Goal: Information Seeking & Learning: Learn about a topic

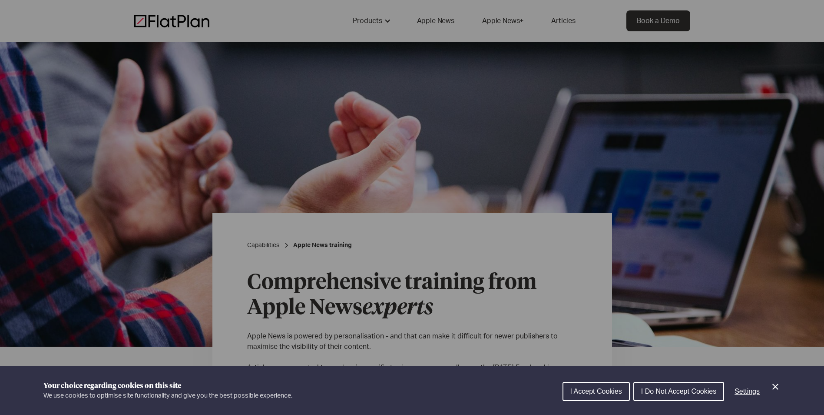
click at [594, 388] on span "I Accept Cookies" at bounding box center [597, 390] width 52 height 7
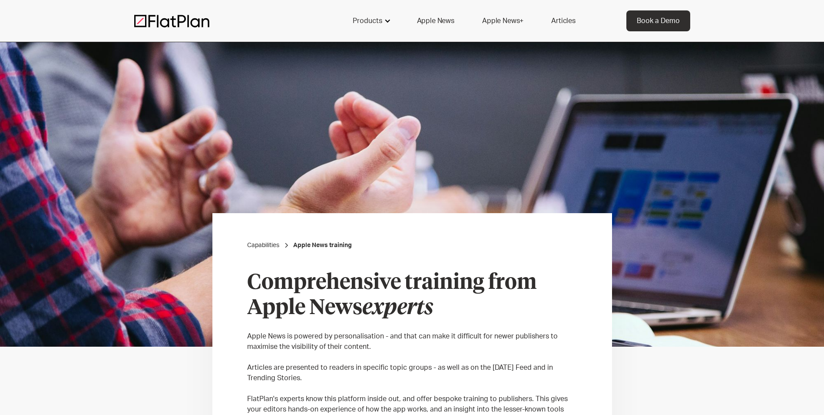
click at [381, 17] on div "Products" at bounding box center [368, 21] width 30 height 10
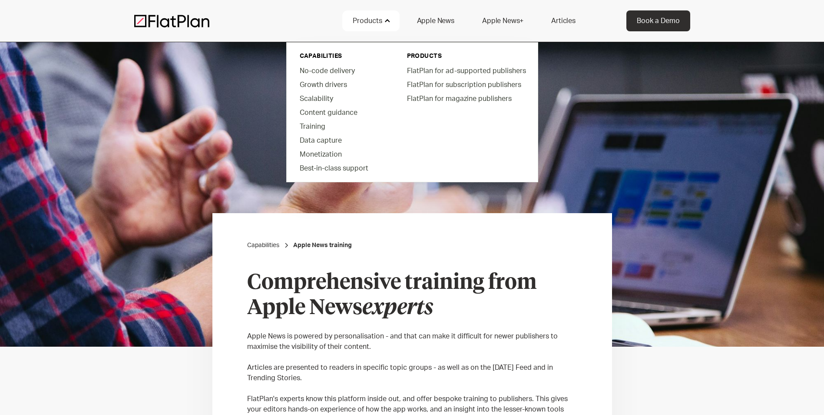
click at [368, 20] on div "Products" at bounding box center [368, 21] width 30 height 10
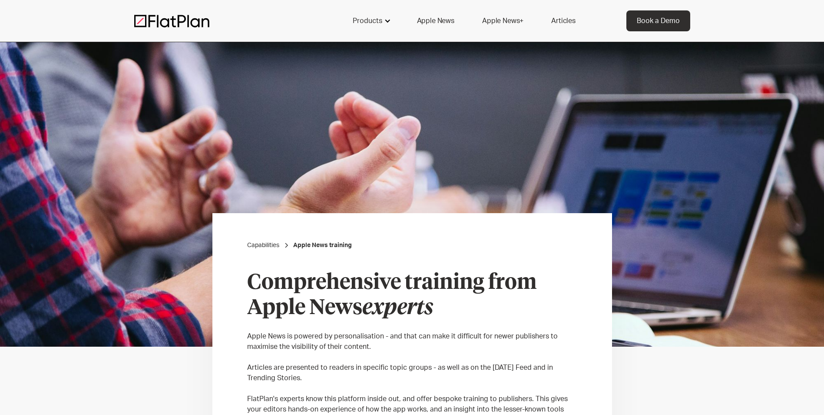
click at [390, 23] on div at bounding box center [387, 20] width 7 height 7
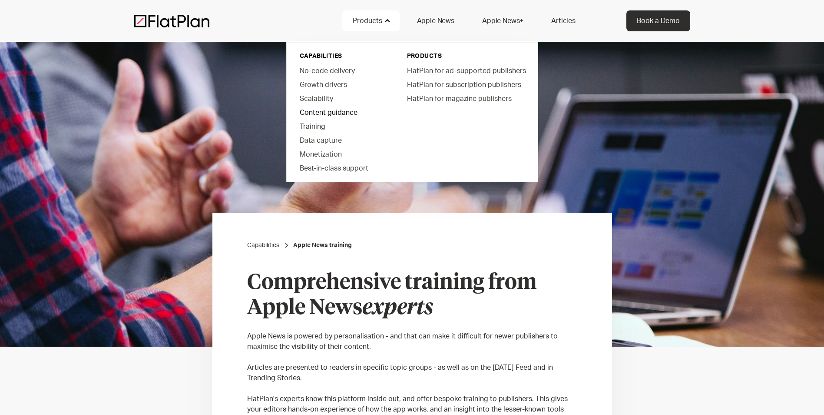
click at [349, 112] on link "Content guidance" at bounding box center [342, 112] width 99 height 14
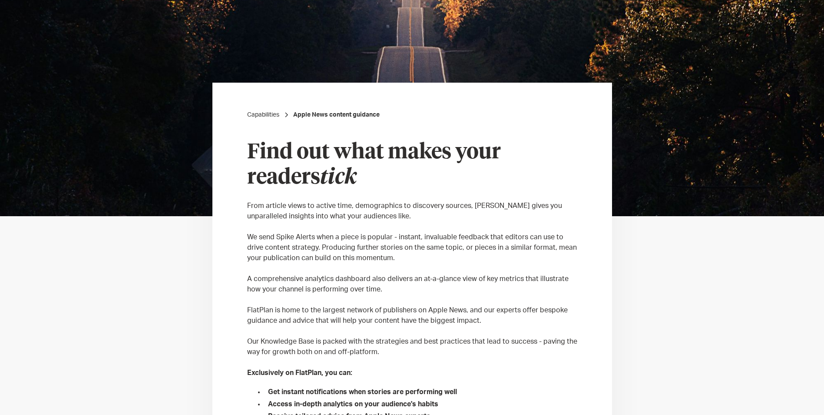
scroll to position [174, 0]
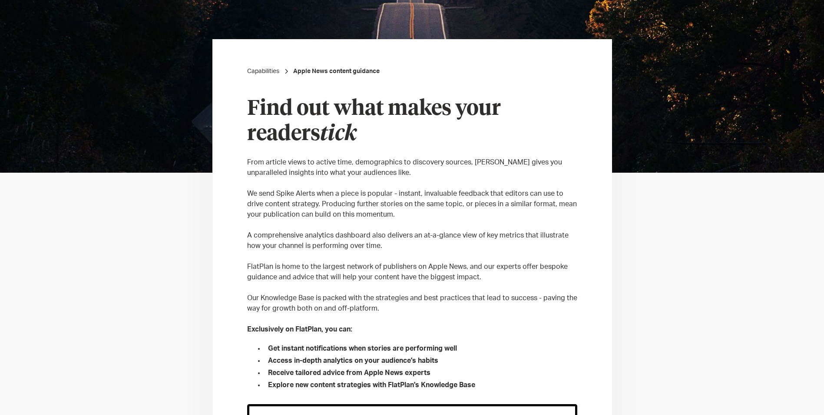
click at [291, 171] on p "From article views to active time, demographics to discovery sources, FlatPlan …" at bounding box center [412, 167] width 330 height 21
drag, startPoint x: 495, startPoint y: 337, endPoint x: 455, endPoint y: 312, distance: 47.5
click at [495, 336] on div "Find out what makes your readers tick ‍ From article views to active time, demo…" at bounding box center [412, 242] width 330 height 293
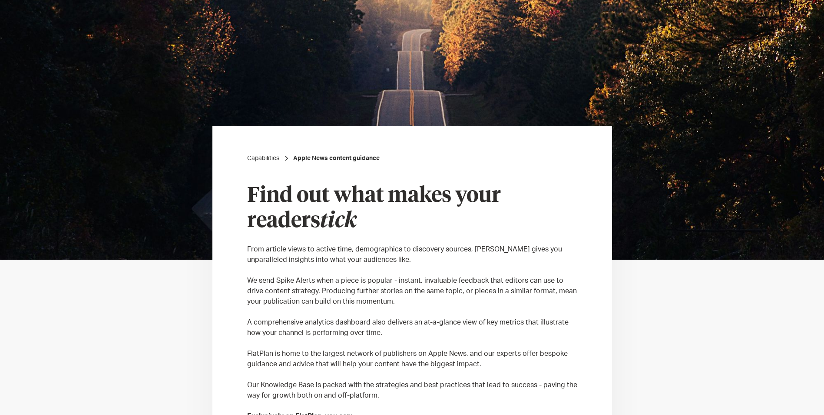
scroll to position [0, 0]
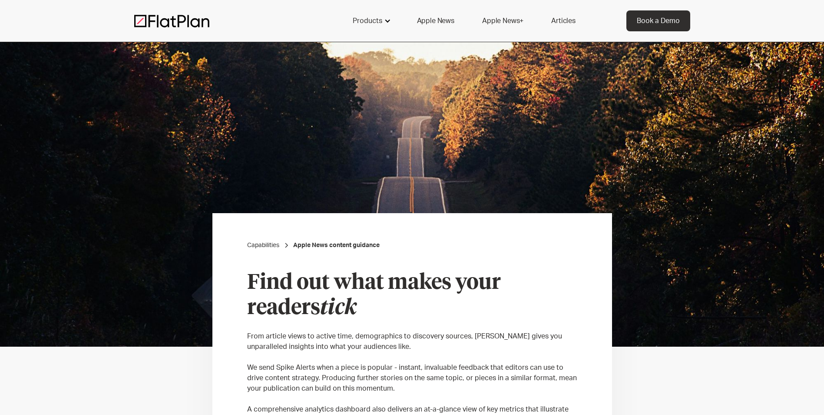
click at [385, 14] on div "Products" at bounding box center [370, 20] width 57 height 21
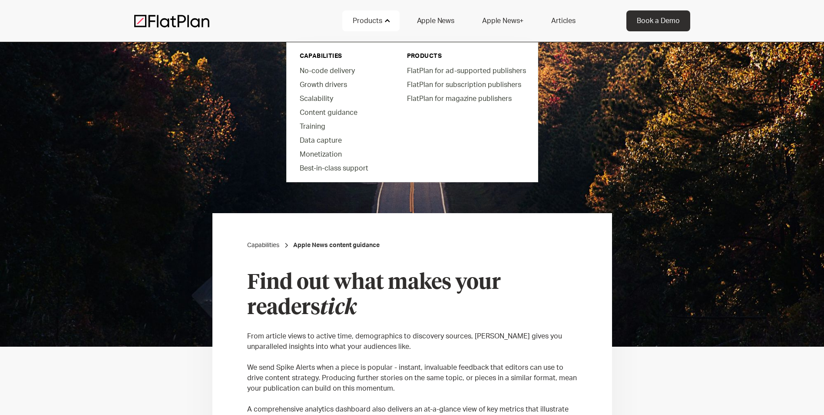
click at [204, 152] on img at bounding box center [412, 194] width 824 height 304
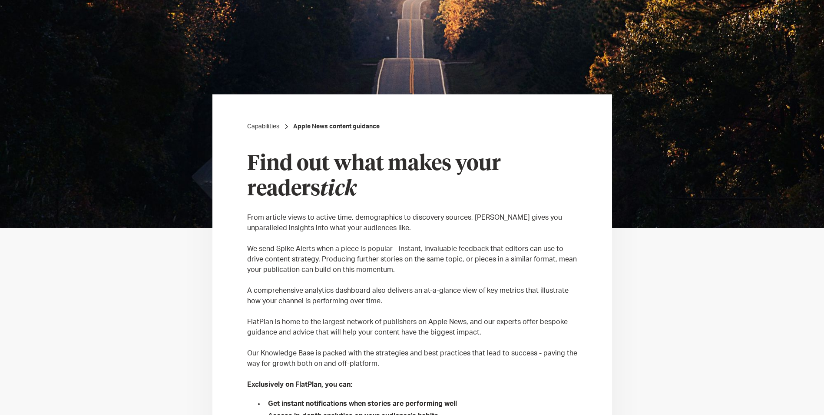
scroll to position [130, 0]
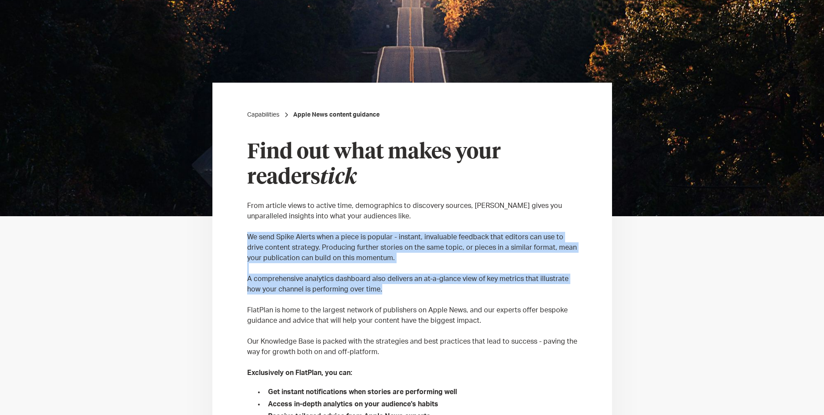
drag, startPoint x: 247, startPoint y: 233, endPoint x: 399, endPoint y: 286, distance: 160.4
click at [399, 286] on div "Find out what makes your readers tick ‍ From article views to active time, demo…" at bounding box center [412, 286] width 330 height 293
copy div "We send Spike Alerts when a piece is popular - instant, invaluable feedback tha…"
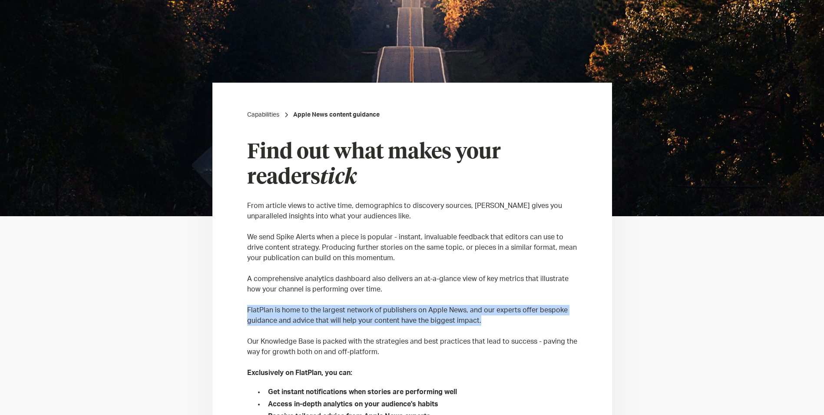
drag, startPoint x: 494, startPoint y: 321, endPoint x: 242, endPoint y: 311, distance: 251.8
click at [242, 311] on div "Capabilities Apple News content guidance Find out what makes your readers tick …" at bounding box center [413, 354] width 400 height 542
copy p "FlatPlan is home to the largest network of publishers on Apple News, and our ex…"
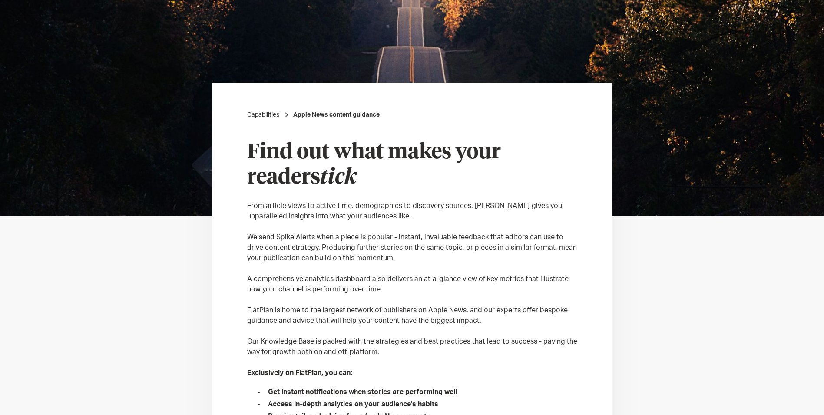
click at [591, 331] on div "Capabilities Apple News content guidance Find out what makes your readers tick …" at bounding box center [413, 354] width 400 height 542
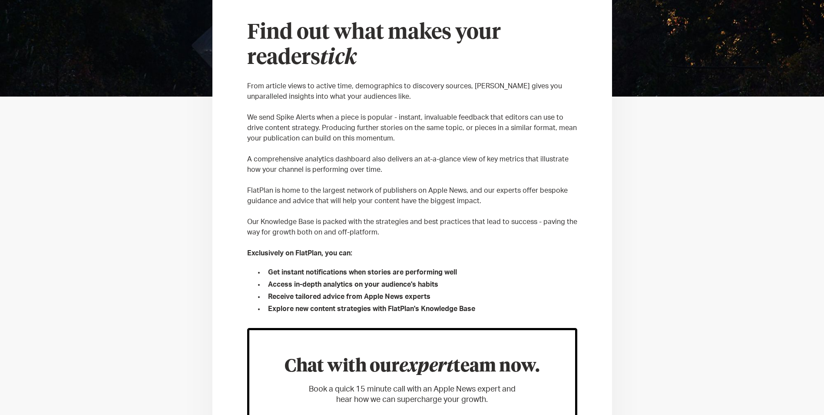
scroll to position [261, 0]
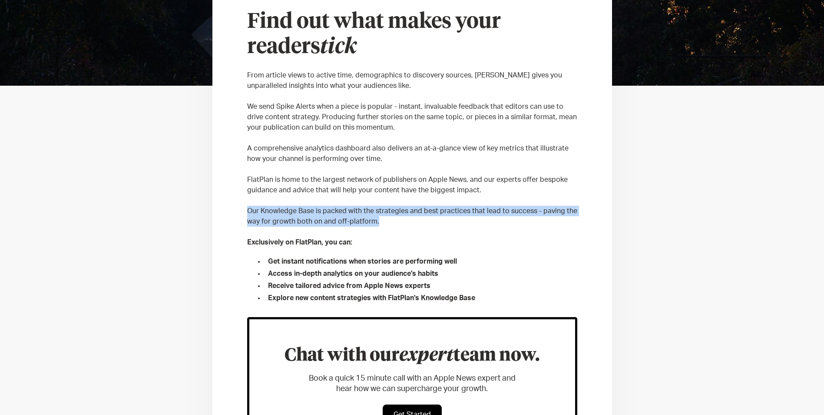
drag, startPoint x: 385, startPoint y: 221, endPoint x: 236, endPoint y: 213, distance: 149.3
click at [236, 213] on div "Capabilities Apple News content guidance Find out what makes your readers tick …" at bounding box center [413, 223] width 400 height 542
copy p "Our Knowledge Base is packed with the strategies and best practices that lead t…"
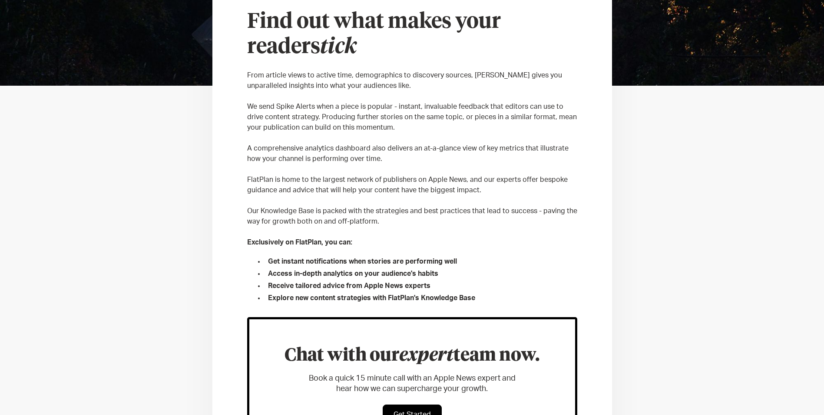
click at [431, 240] on p "Exclusively on FlatPlan, you can:" at bounding box center [412, 242] width 330 height 10
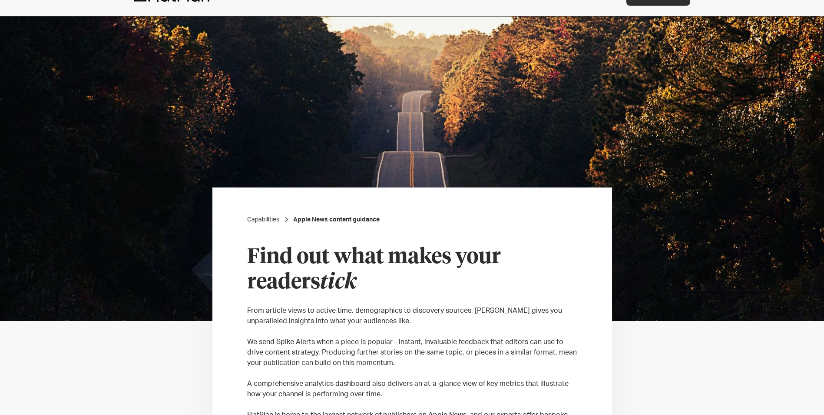
scroll to position [0, 0]
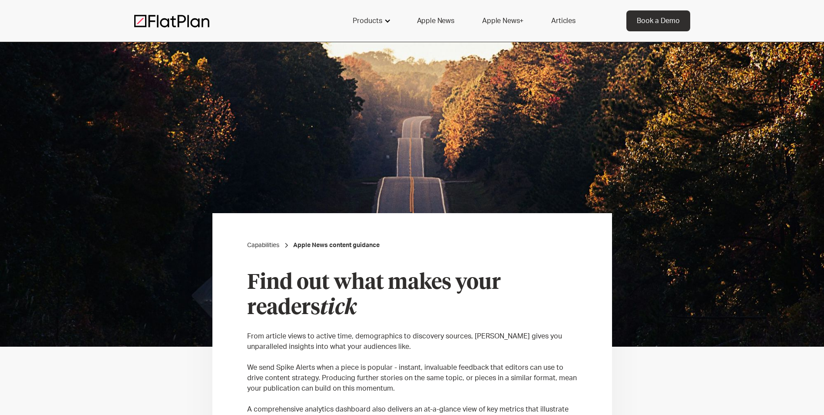
click at [370, 15] on div "Products" at bounding box center [370, 20] width 57 height 21
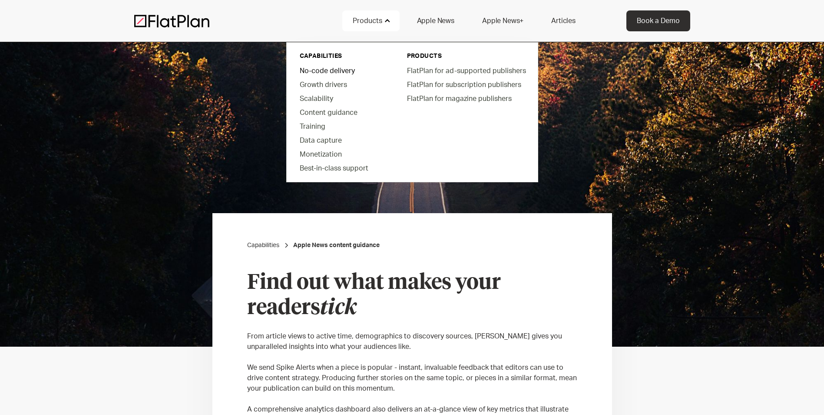
click at [325, 72] on link "No-code delivery" at bounding box center [342, 70] width 99 height 14
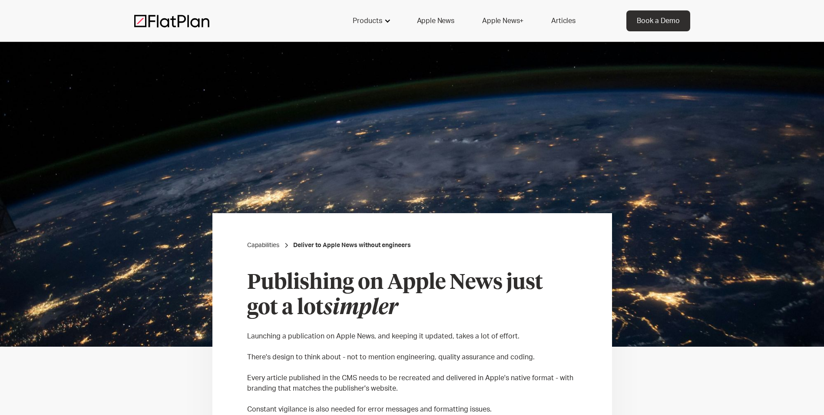
click at [371, 22] on div "Products" at bounding box center [368, 21] width 30 height 10
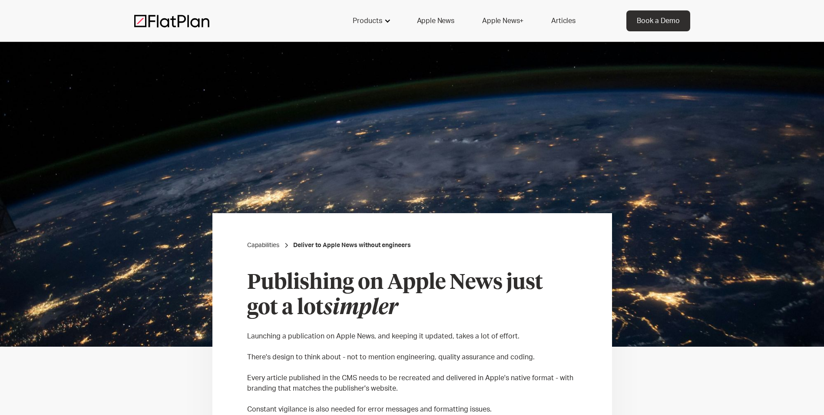
click at [363, 20] on div "Products" at bounding box center [368, 21] width 30 height 10
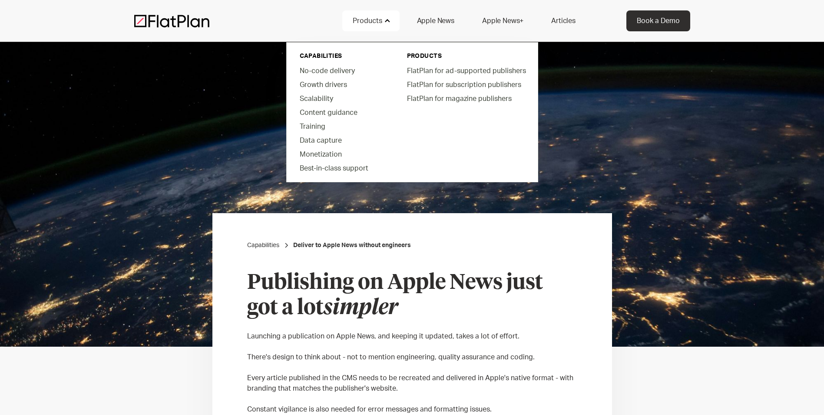
drag, startPoint x: 788, startPoint y: 0, endPoint x: 711, endPoint y: 317, distance: 326.2
click at [711, 318] on img at bounding box center [412, 194] width 824 height 304
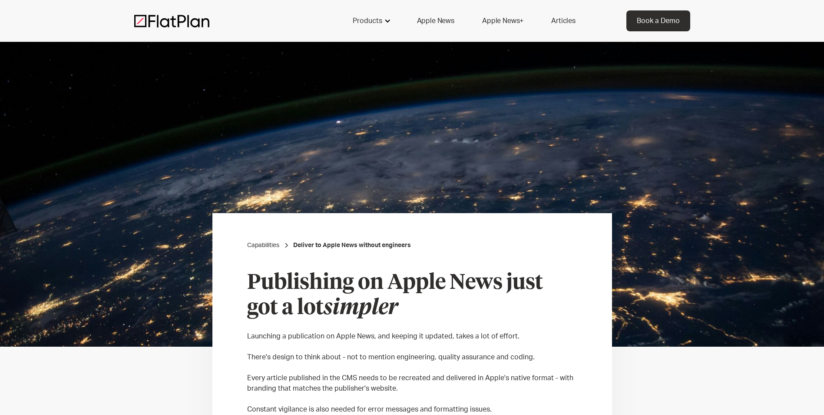
click at [365, 19] on div "Products" at bounding box center [368, 21] width 30 height 10
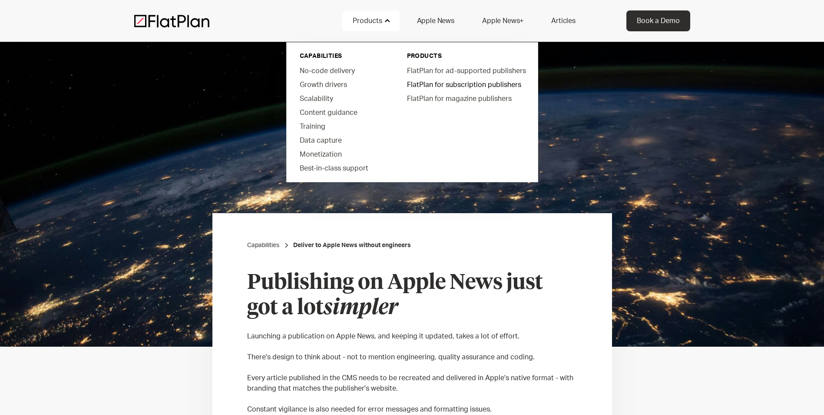
click at [461, 87] on link "FlatPlan for subscription publishers" at bounding box center [466, 84] width 132 height 14
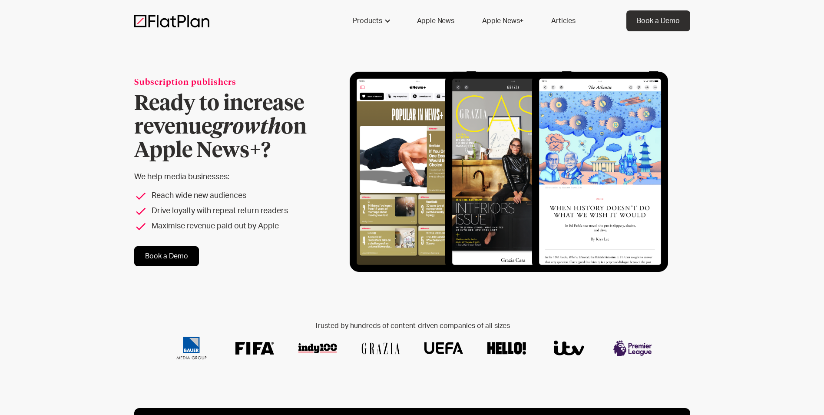
click at [65, 153] on div "Subscription publishers Ready to increase revenue growth on Apple News+? We hel…" at bounding box center [412, 214] width 824 height 345
click at [95, 322] on div "Subscription publishers Ready to increase revenue growth on Apple News+? We hel…" at bounding box center [412, 214] width 824 height 345
click at [86, 307] on div "Subscription publishers Ready to increase revenue growth on Apple News+? We hel…" at bounding box center [412, 214] width 824 height 345
drag, startPoint x: 239, startPoint y: 81, endPoint x: 122, endPoint y: 77, distance: 117.0
click at [122, 77] on div "Subscription publishers Ready to increase revenue growth on Apple News+? We hel…" at bounding box center [412, 214] width 824 height 345
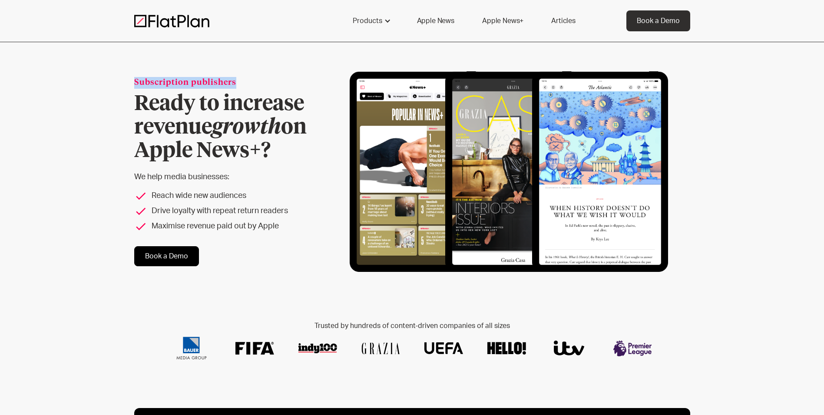
copy div "Subscription publishers"
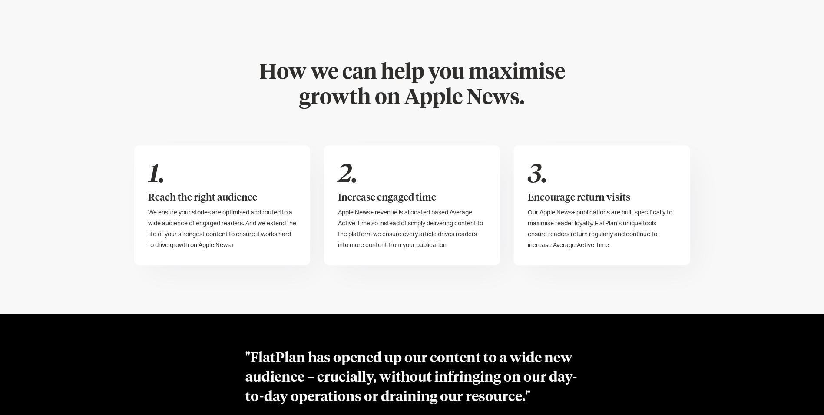
scroll to position [652, 0]
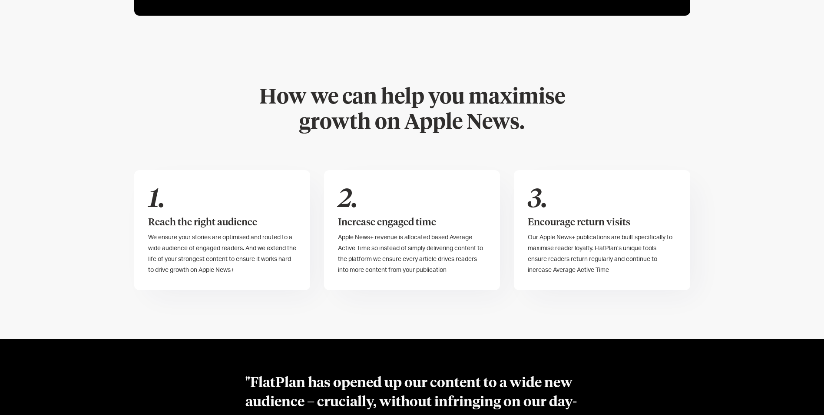
click at [802, 200] on div "How we can help you maximise growth on Apple News. 1. Reach the right audience …" at bounding box center [412, 188] width 824 height 302
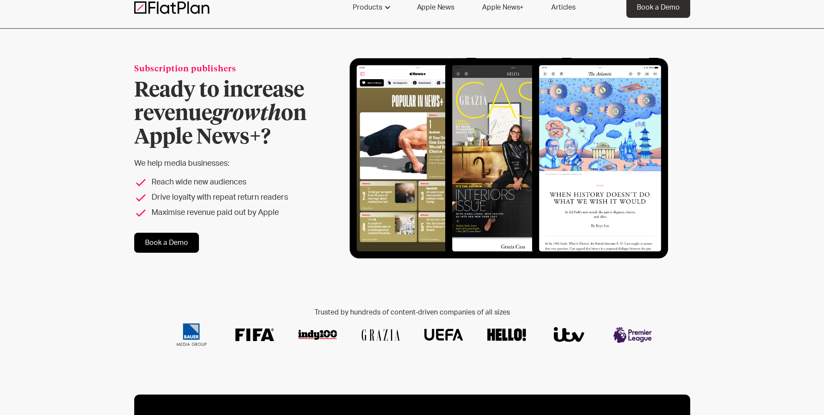
scroll to position [0, 0]
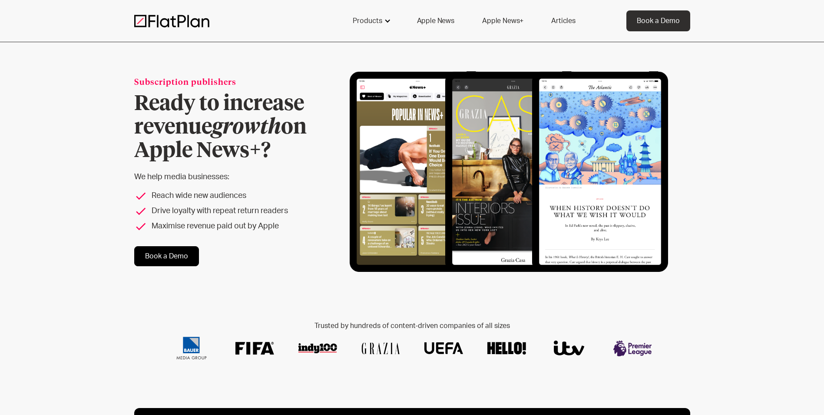
click at [371, 24] on div "Products" at bounding box center [368, 21] width 30 height 10
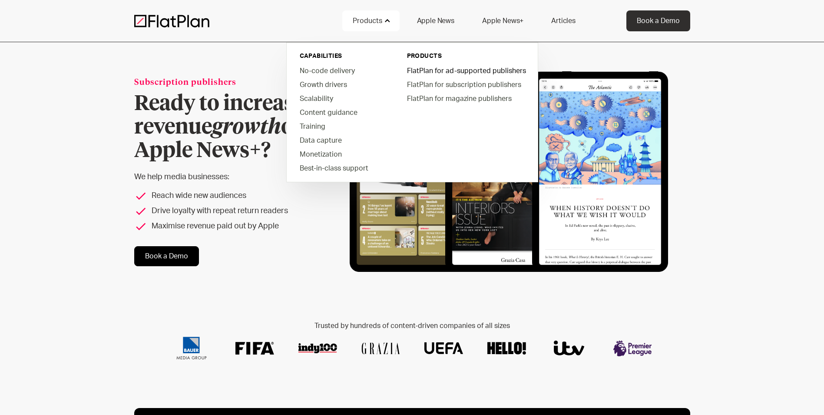
click at [462, 70] on link "FlatPlan for ad-supported publishers" at bounding box center [466, 70] width 132 height 14
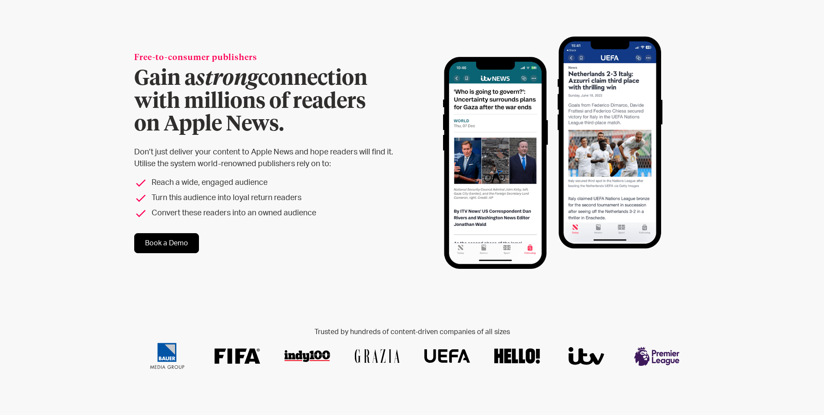
scroll to position [43, 0]
click at [309, 245] on div "Book a Demo" at bounding box center [271, 243] width 275 height 20
click at [250, 263] on div "Free-to-consumer publishers Gain a strong connection with millions of readers o…" at bounding box center [412, 152] width 556 height 239
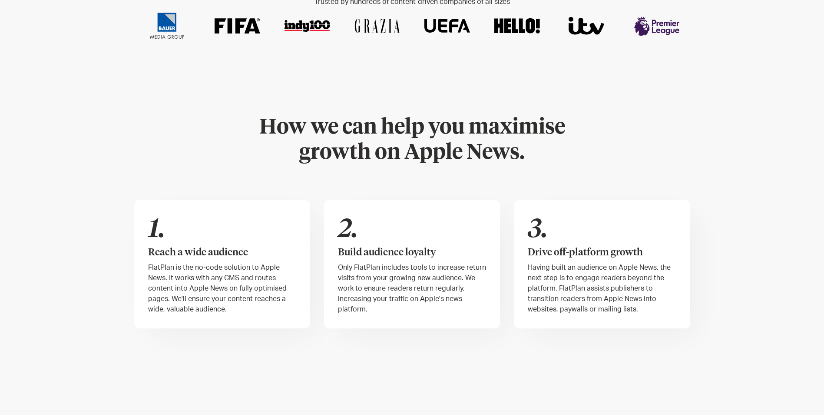
scroll to position [391, 0]
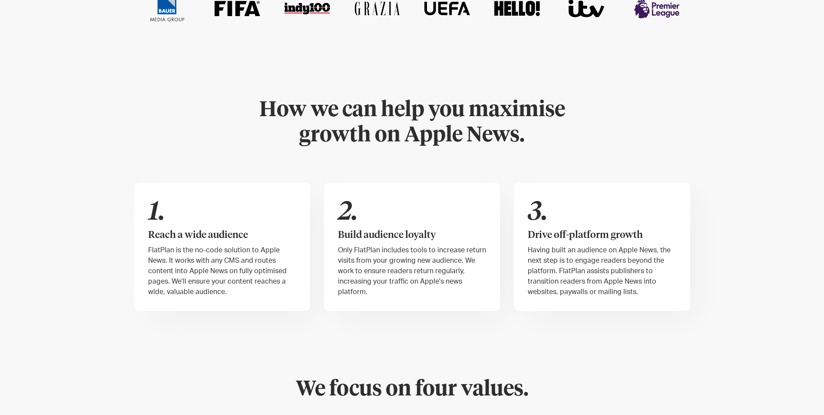
click at [208, 355] on div "How we can help you maximise growth on Apple News. 1. Reach a wide audience Fla…" at bounding box center [412, 204] width 556 height 310
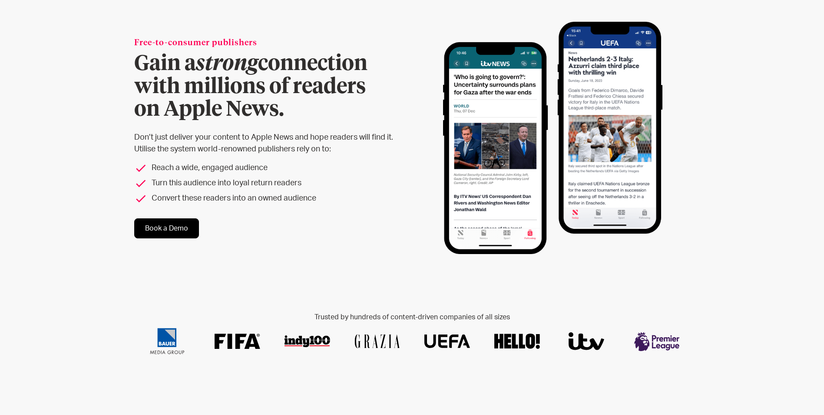
scroll to position [0, 0]
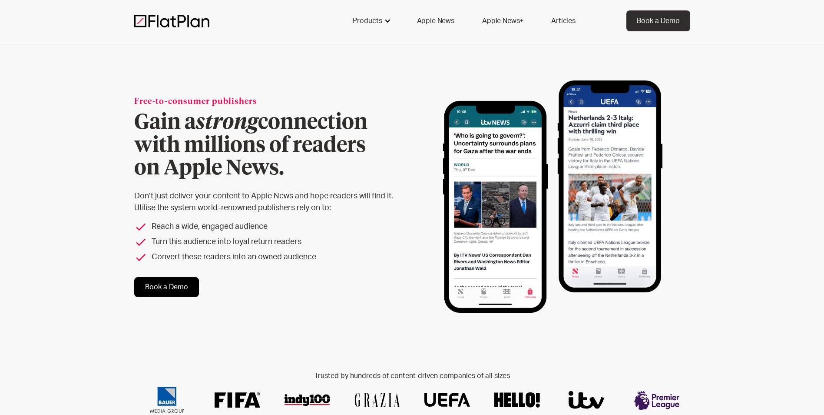
click at [368, 23] on div "Products" at bounding box center [368, 21] width 30 height 10
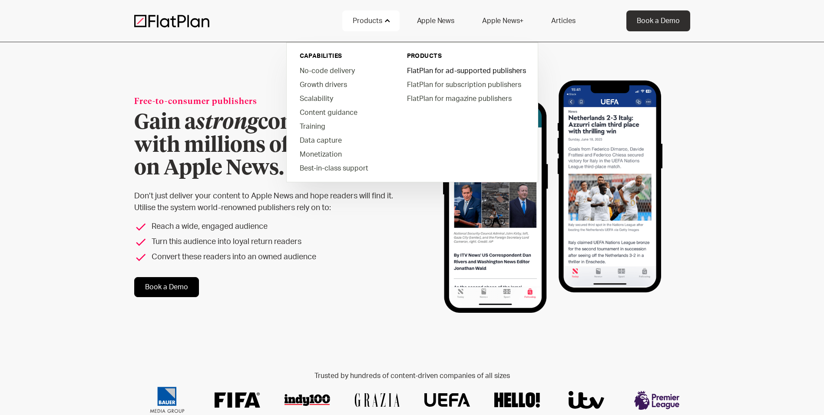
click at [417, 68] on link "FlatPlan for ad-supported publishers" at bounding box center [466, 70] width 132 height 14
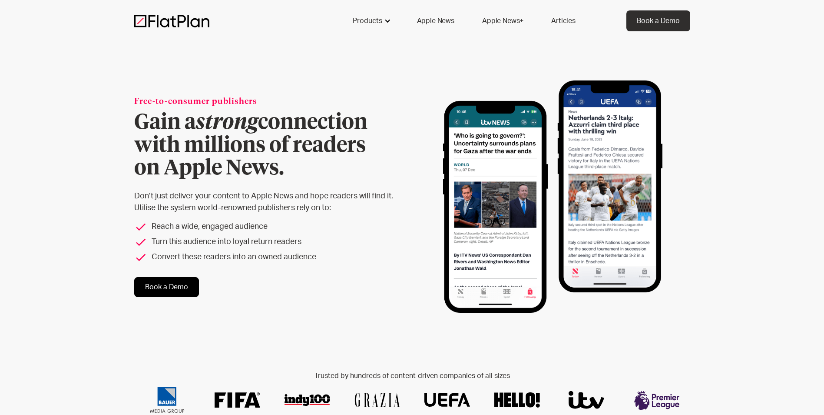
click at [365, 17] on div "Products" at bounding box center [368, 21] width 30 height 10
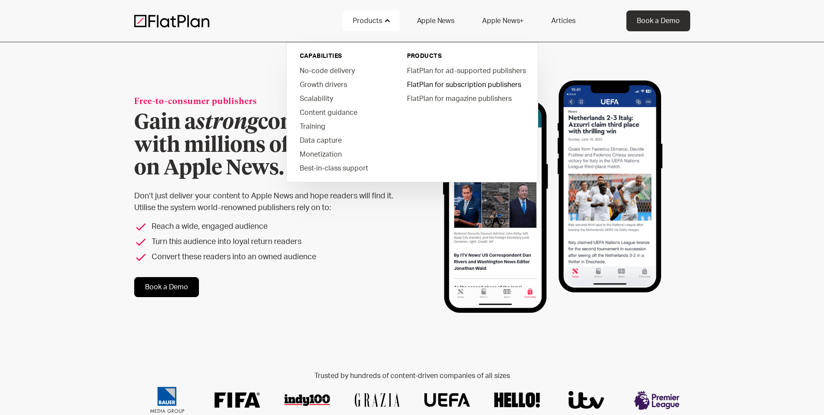
click at [421, 83] on link "FlatPlan for subscription publishers" at bounding box center [466, 84] width 132 height 14
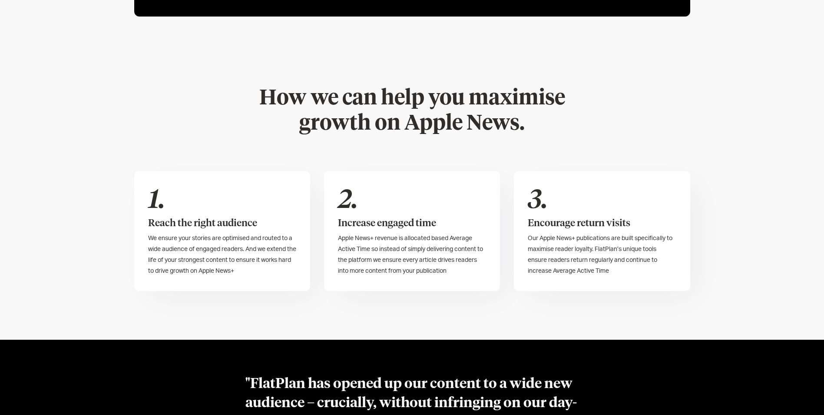
scroll to position [652, 0]
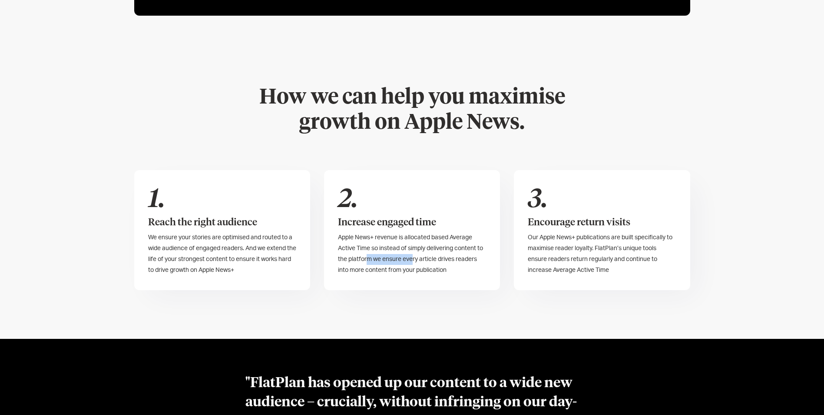
drag, startPoint x: 366, startPoint y: 246, endPoint x: 413, endPoint y: 246, distance: 46.5
click at [413, 246] on span "Apple News+ revenue is allocated based Average Active Time so instead of simply…" at bounding box center [410, 253] width 145 height 39
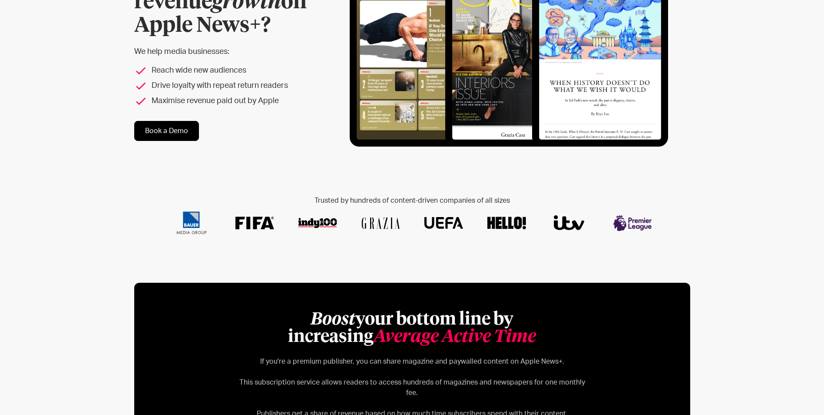
scroll to position [0, 0]
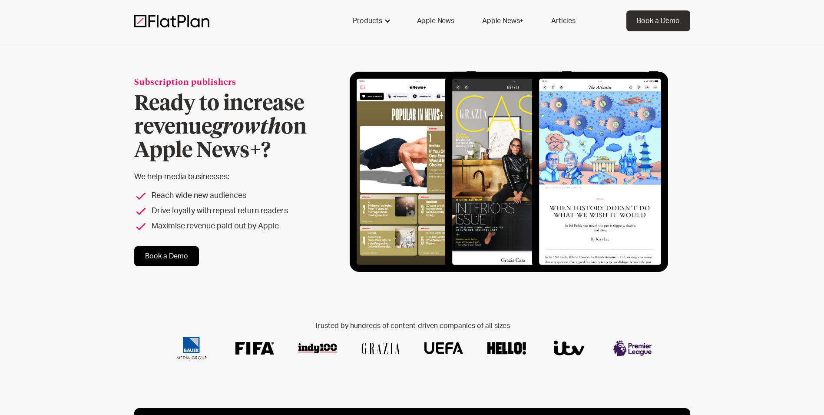
click at [382, 21] on div "Products" at bounding box center [368, 21] width 30 height 10
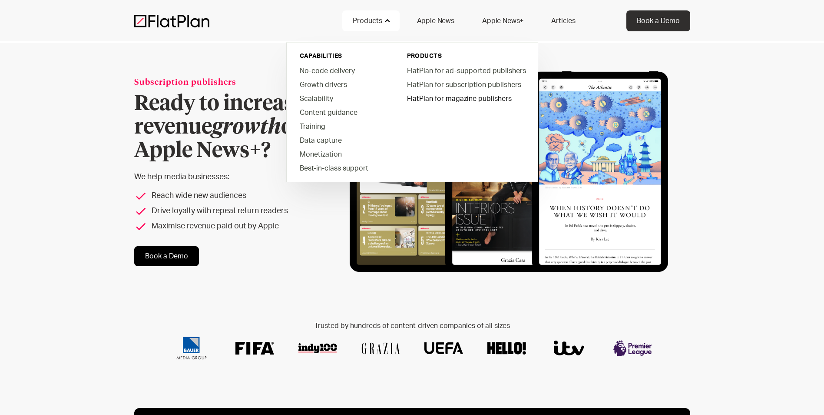
click at [438, 102] on link "FlatPlan for magazine publishers" at bounding box center [466, 98] width 132 height 14
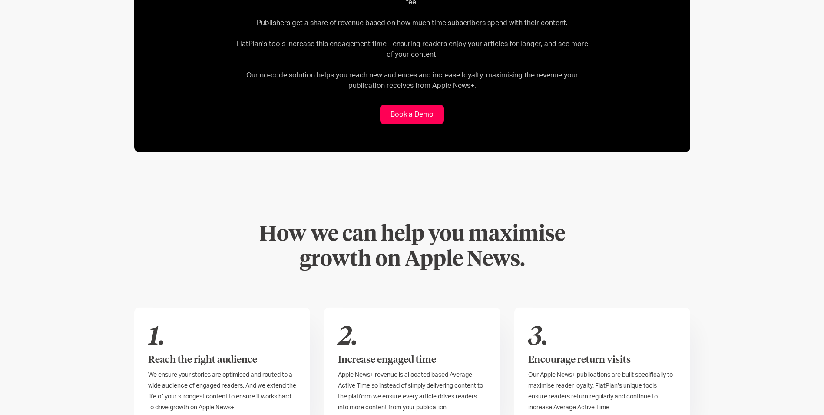
scroll to position [652, 0]
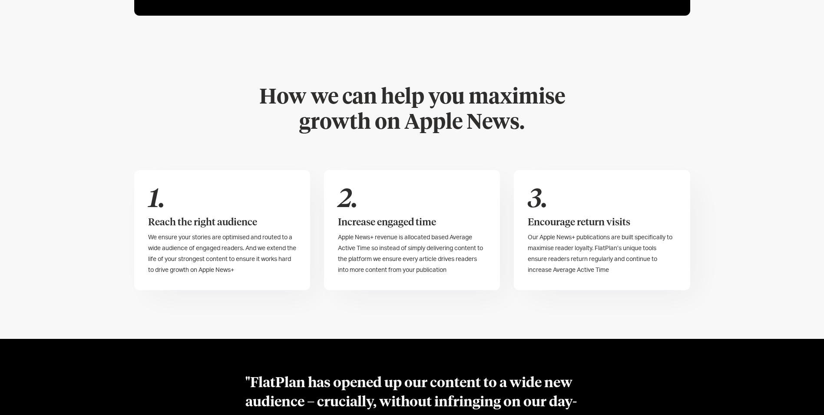
click at [77, 244] on div "How we can help you maximise growth on Apple News. 1. Reach the right audience …" at bounding box center [412, 188] width 824 height 302
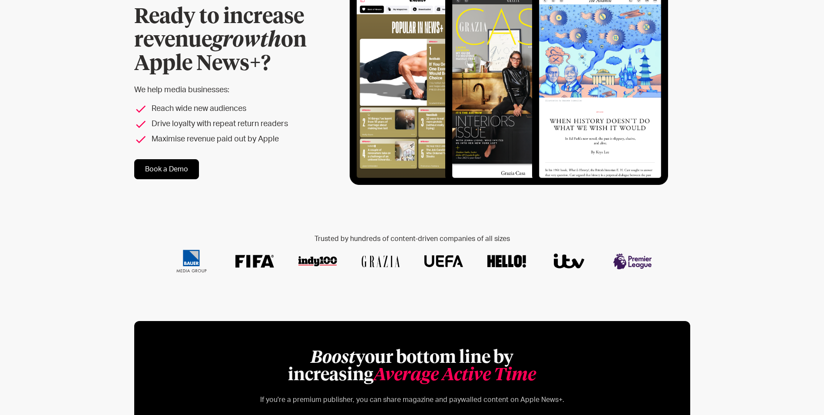
scroll to position [0, 0]
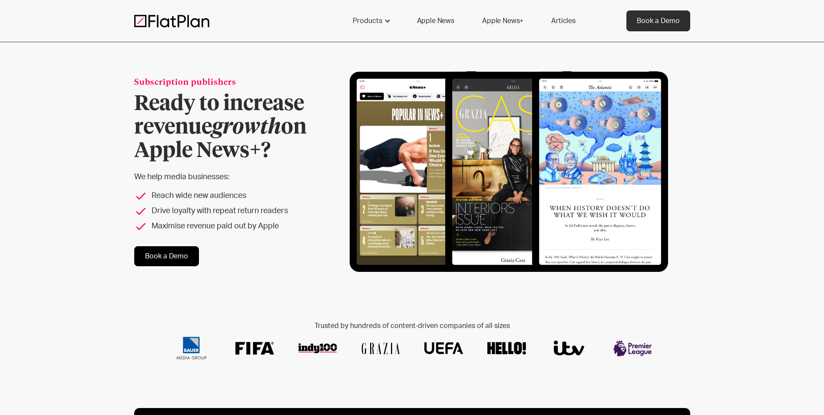
click at [435, 19] on link "Apple News" at bounding box center [436, 20] width 58 height 21
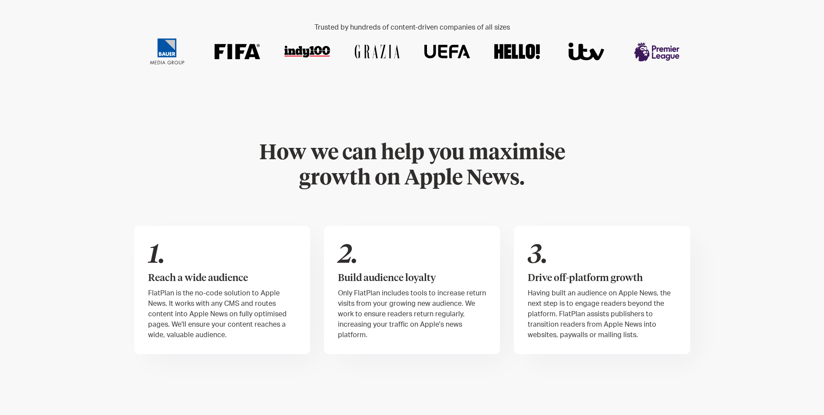
scroll to position [608, 0]
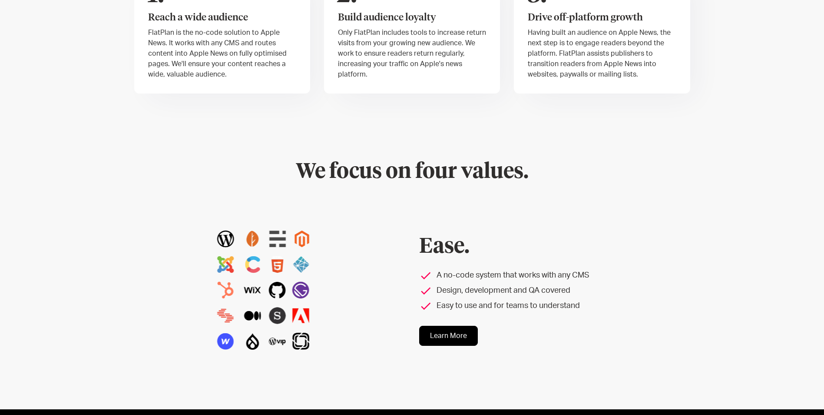
click at [455, 337] on link "Learn More" at bounding box center [448, 335] width 59 height 20
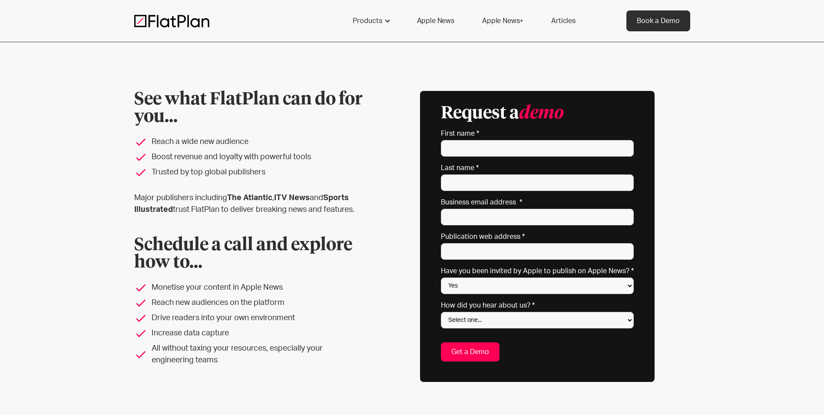
click at [249, 356] on li "All without taxing your resources, especially your engineering teams" at bounding box center [248, 353] width 229 height 23
click at [230, 359] on li "All without taxing your resources, especially your engineering teams" at bounding box center [248, 353] width 229 height 23
click at [375, 24] on div "Products" at bounding box center [368, 21] width 30 height 10
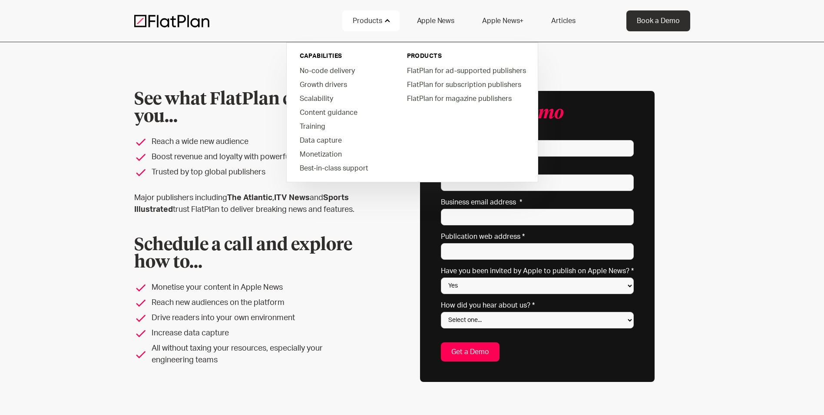
click at [494, 17] on link "Apple News+" at bounding box center [503, 20] width 62 height 21
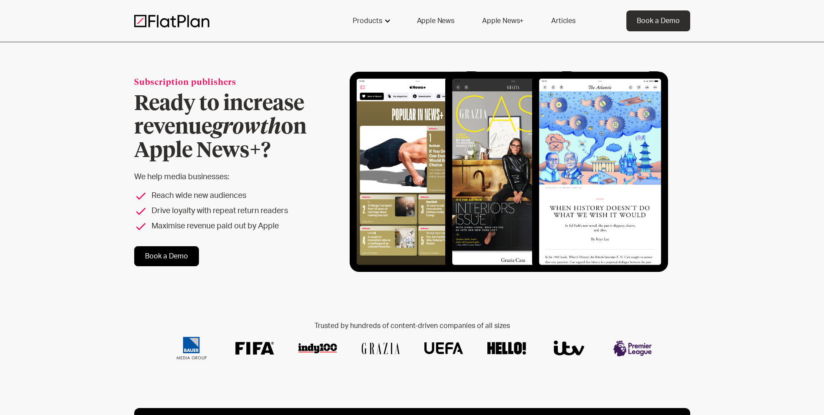
click at [373, 20] on div "Products" at bounding box center [368, 21] width 30 height 10
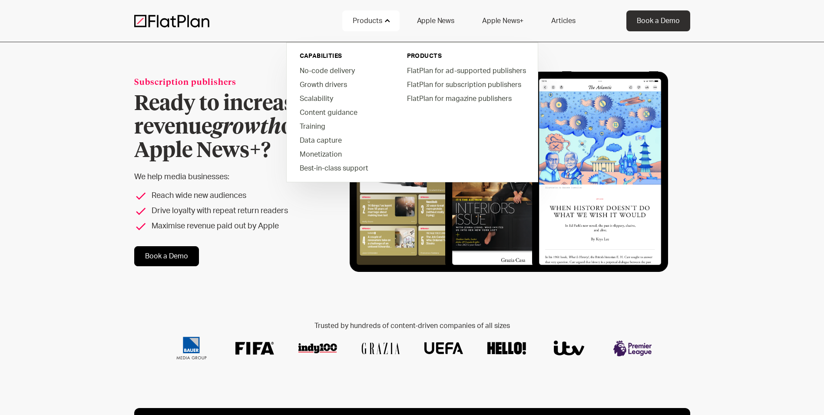
drag, startPoint x: 811, startPoint y: 150, endPoint x: 774, endPoint y: 134, distance: 41.1
click at [811, 150] on div "Subscription publishers Ready to increase revenue growth on Apple News+? We hel…" at bounding box center [412, 214] width 824 height 345
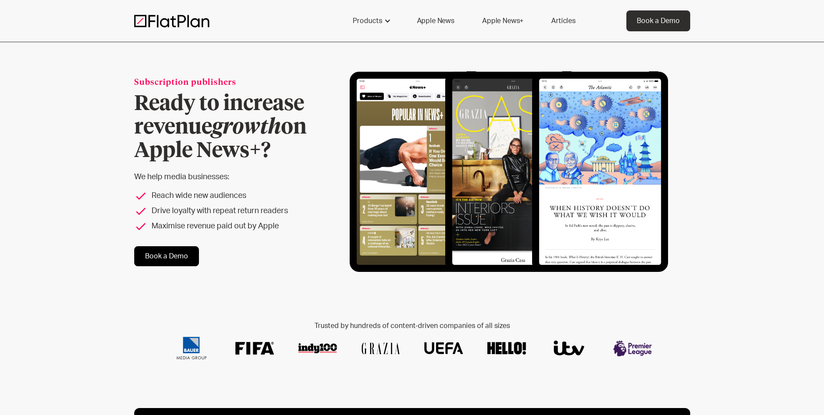
click at [562, 19] on link "Articles" at bounding box center [563, 20] width 45 height 21
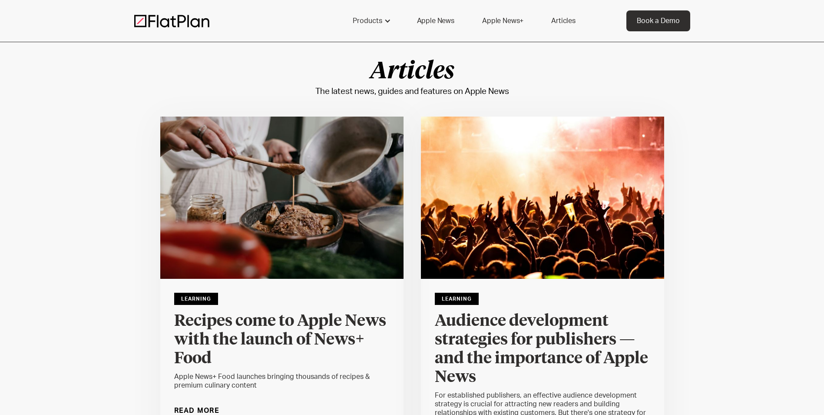
click at [495, 18] on link "Apple News+" at bounding box center [503, 20] width 62 height 21
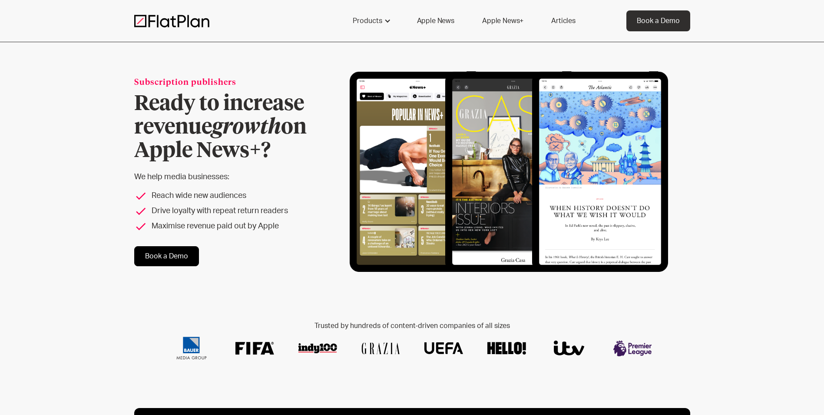
click at [433, 21] on link "Apple News" at bounding box center [436, 20] width 58 height 21
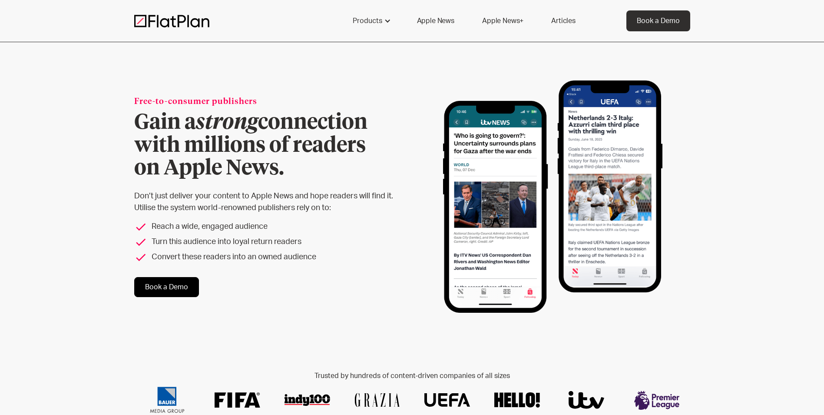
click at [437, 17] on link "Apple News" at bounding box center [436, 20] width 58 height 21
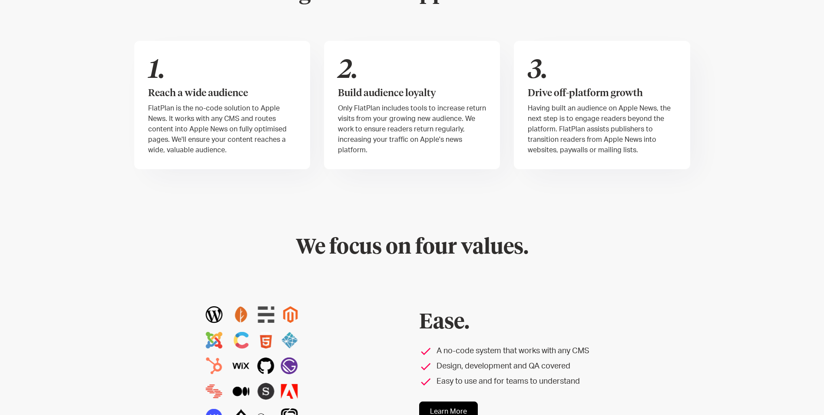
scroll to position [348, 0]
